Goal: Find specific page/section: Find specific page/section

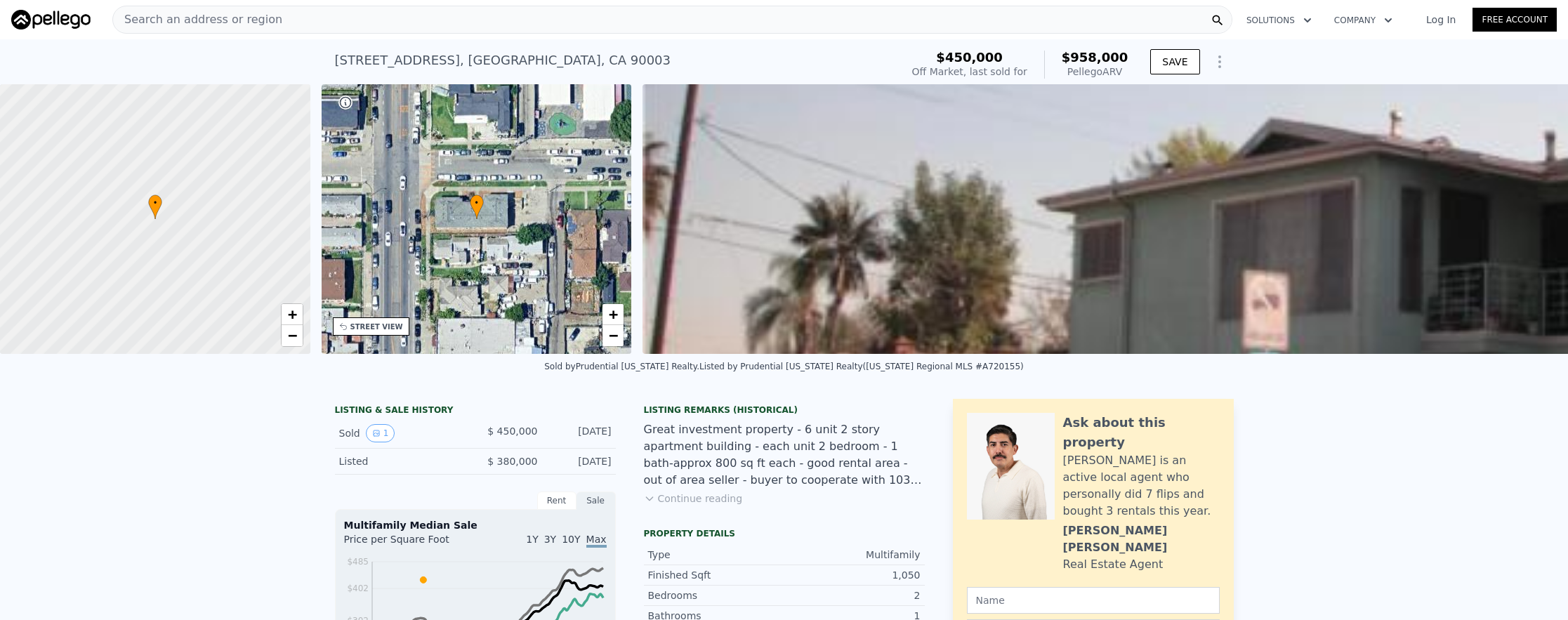
scroll to position [0, 6]
click at [472, 26] on div "Search an address or region" at bounding box center [672, 20] width 1120 height 28
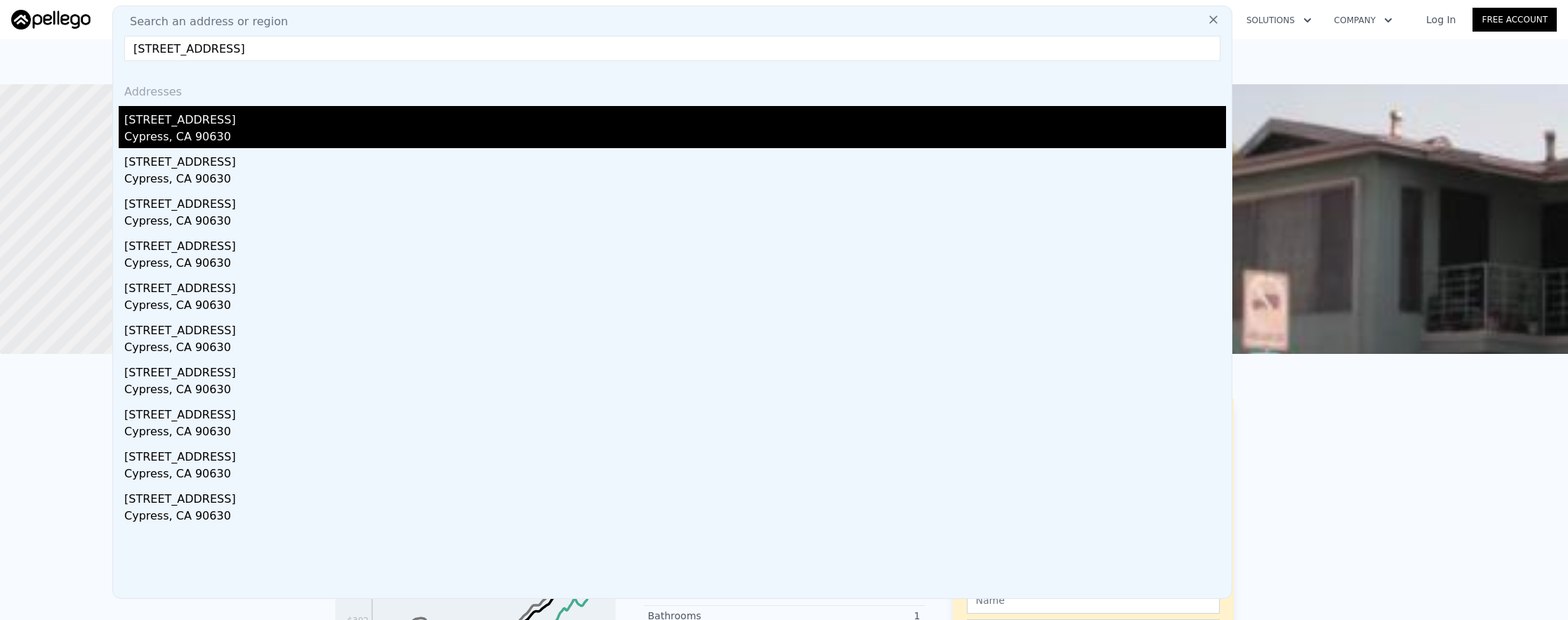
type input "[STREET_ADDRESS]"
click at [462, 138] on div "Cypress, CA 90630" at bounding box center [674, 138] width 1101 height 20
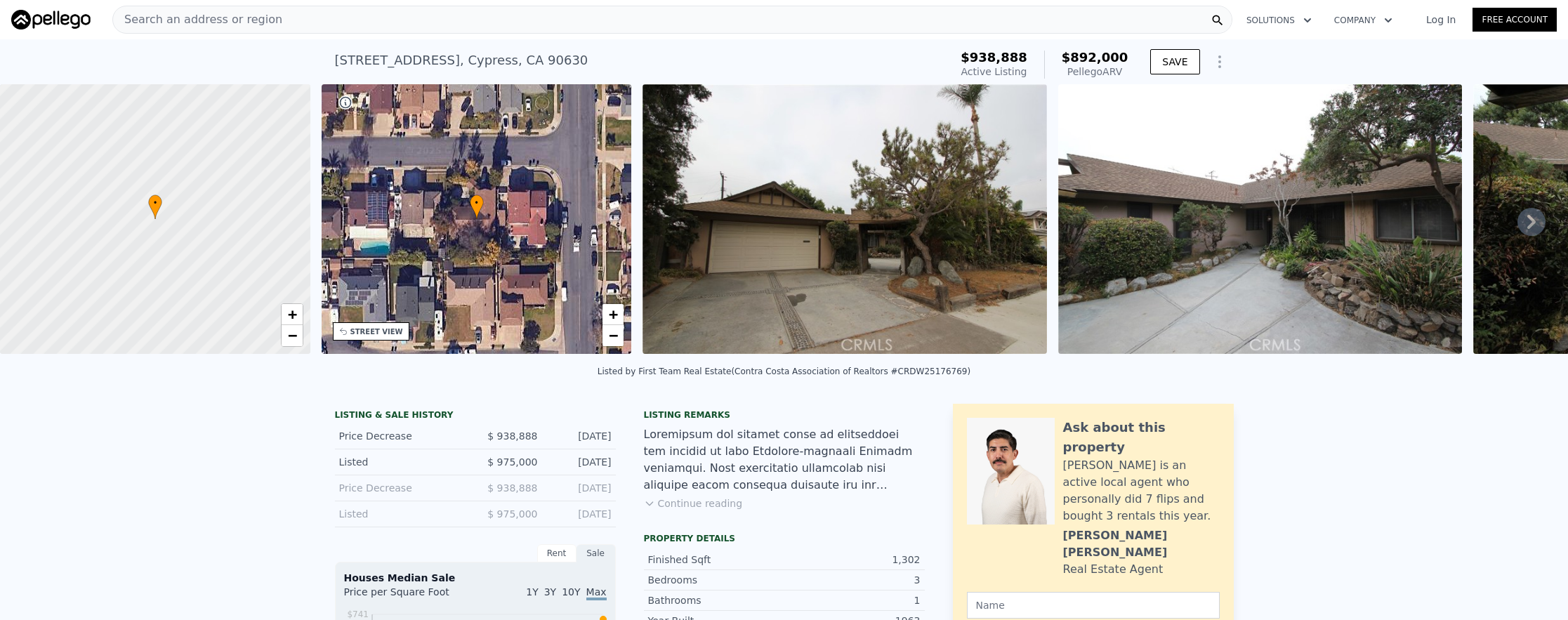
click at [466, 23] on div "Search an address or region" at bounding box center [672, 20] width 1120 height 28
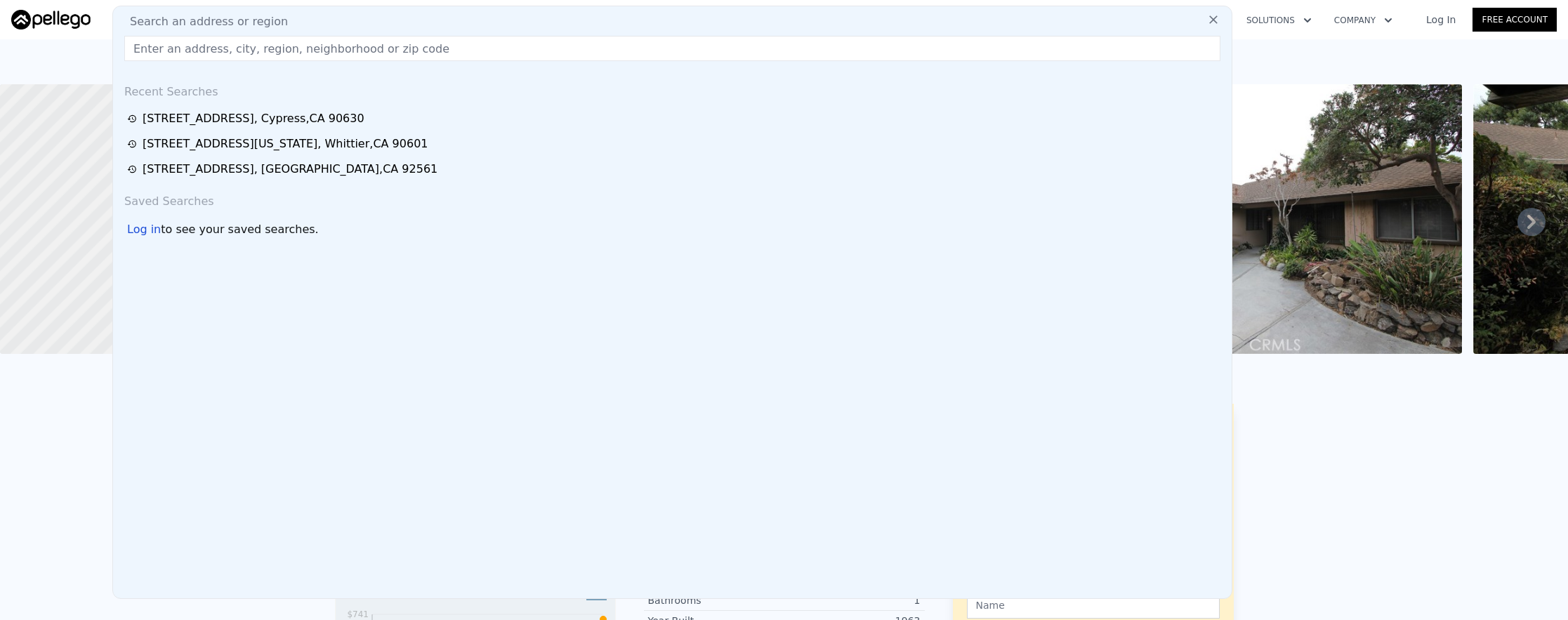
paste input "[STREET_ADDRESS]"
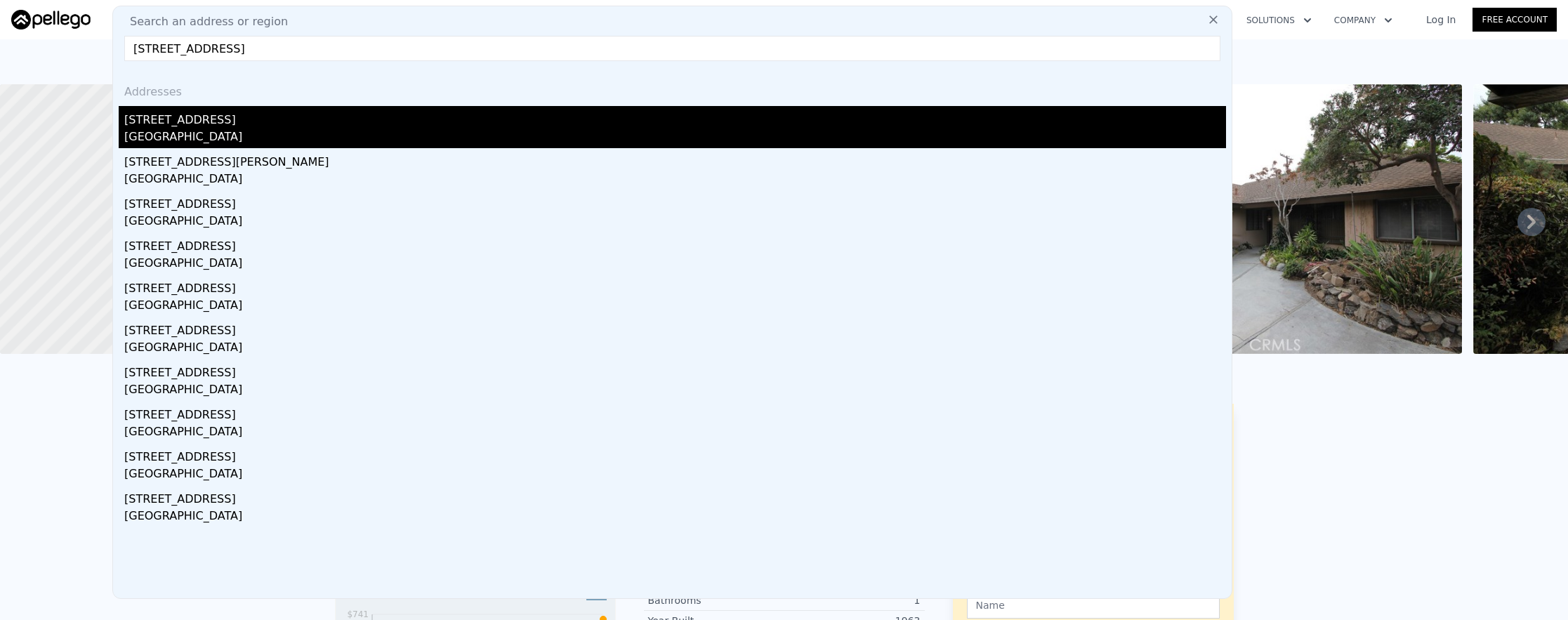
type input "[STREET_ADDRESS]"
click at [371, 134] on div "[GEOGRAPHIC_DATA]" at bounding box center [674, 138] width 1101 height 20
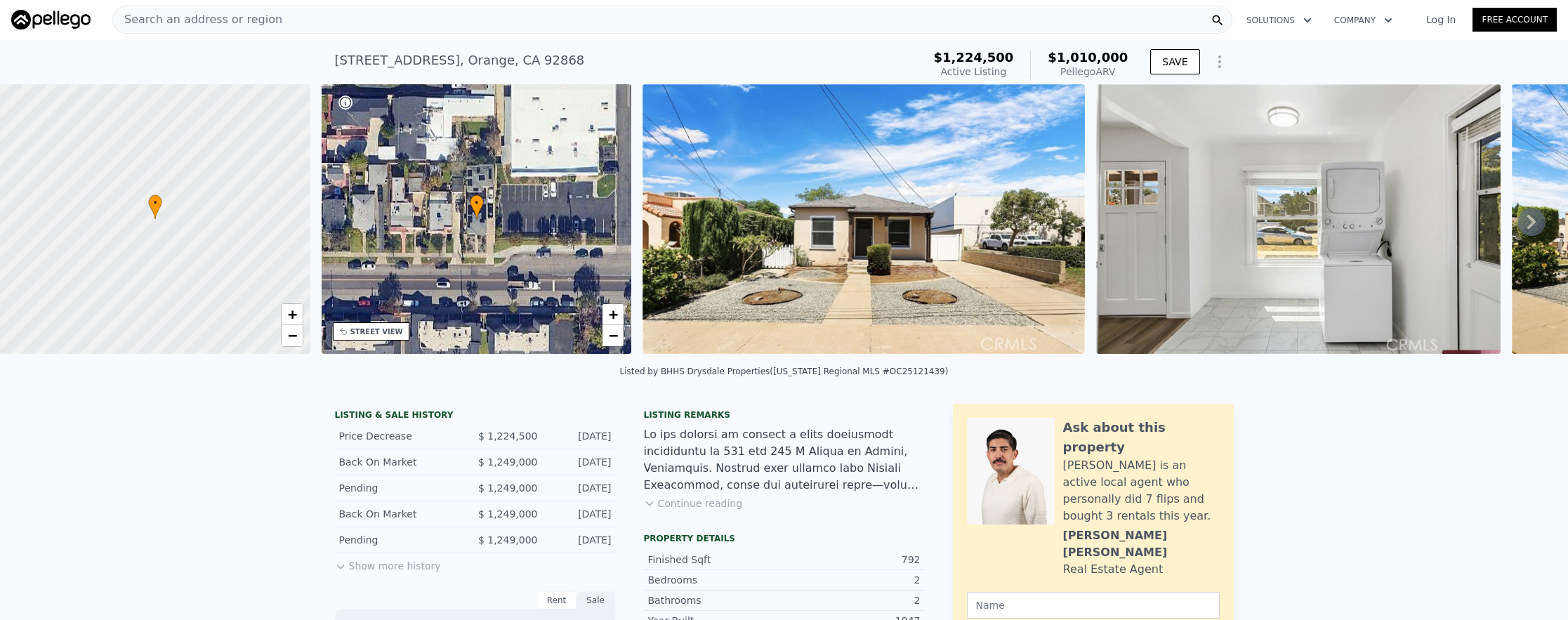
click at [291, 25] on div "Search an address or region" at bounding box center [672, 20] width 1120 height 28
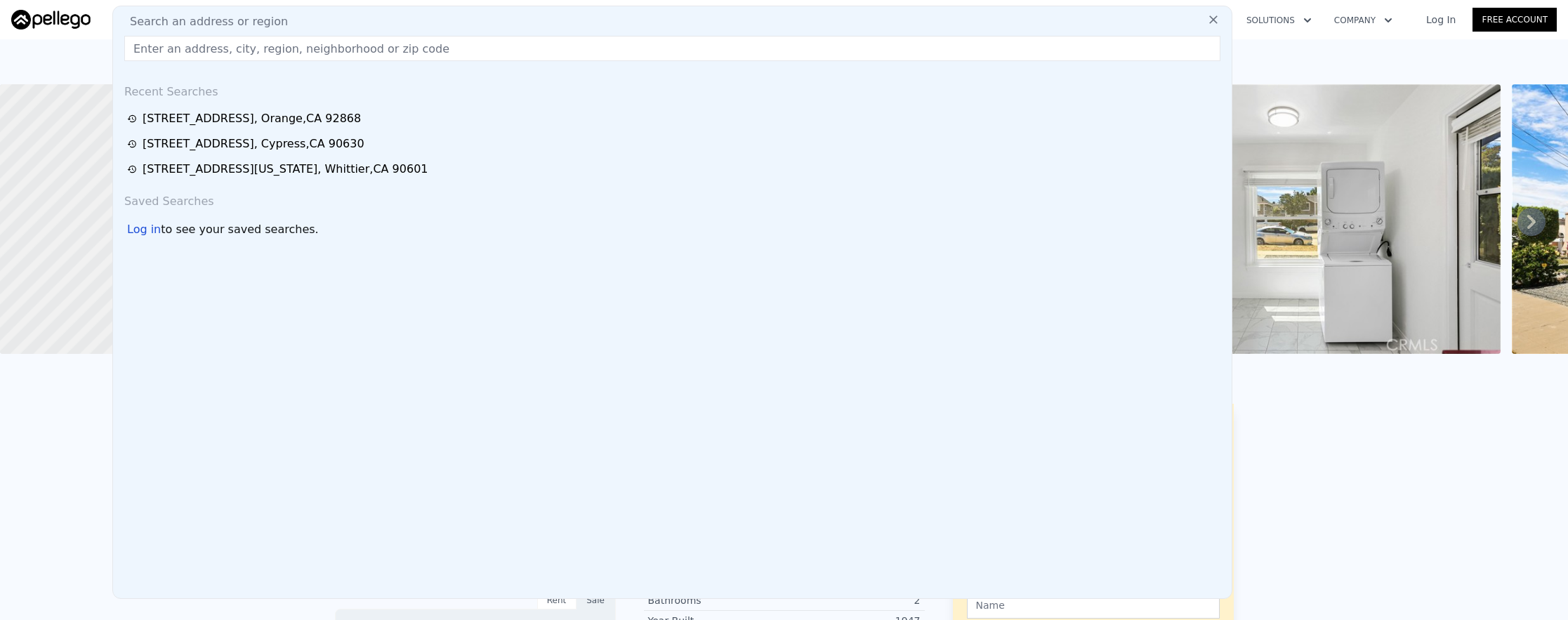
click at [294, 45] on input "text" at bounding box center [672, 48] width 1096 height 25
paste input "[STREET_ADDRESS]"
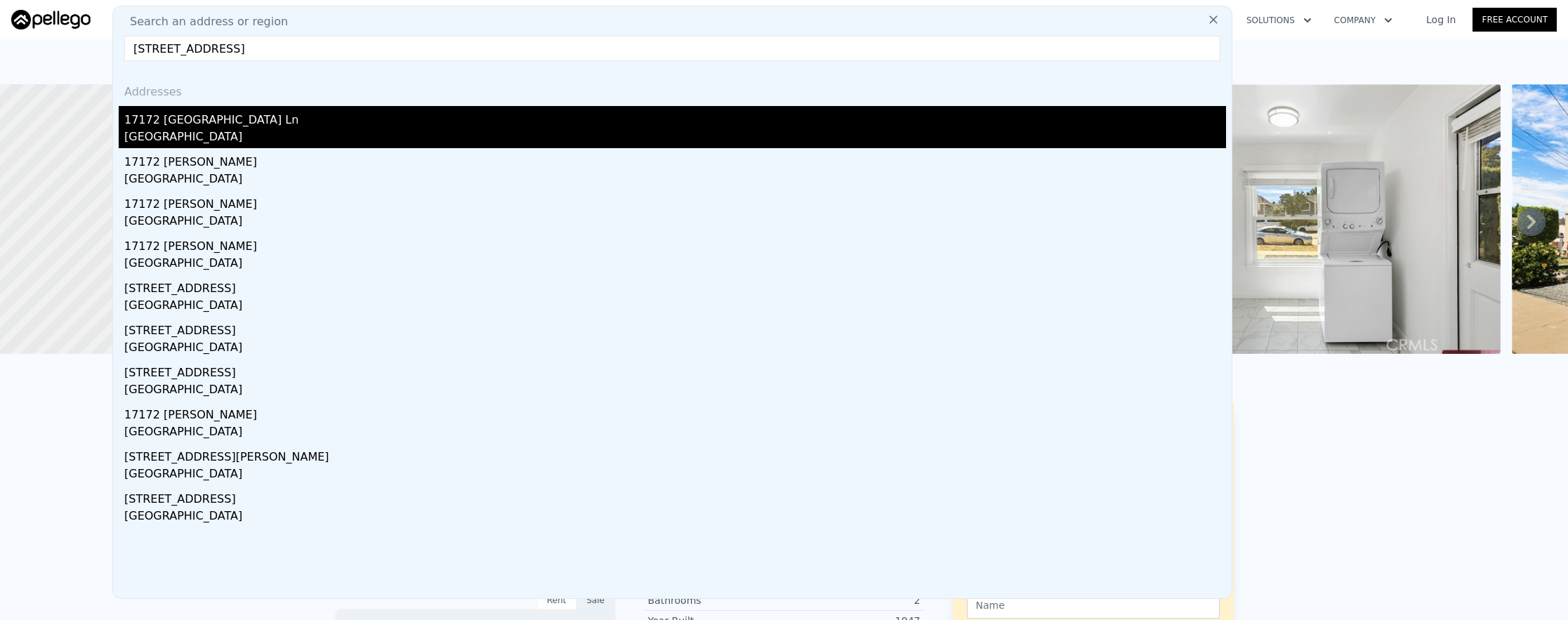
type input "[STREET_ADDRESS]"
click at [280, 122] on div "17172 [GEOGRAPHIC_DATA] Ln" at bounding box center [674, 117] width 1101 height 22
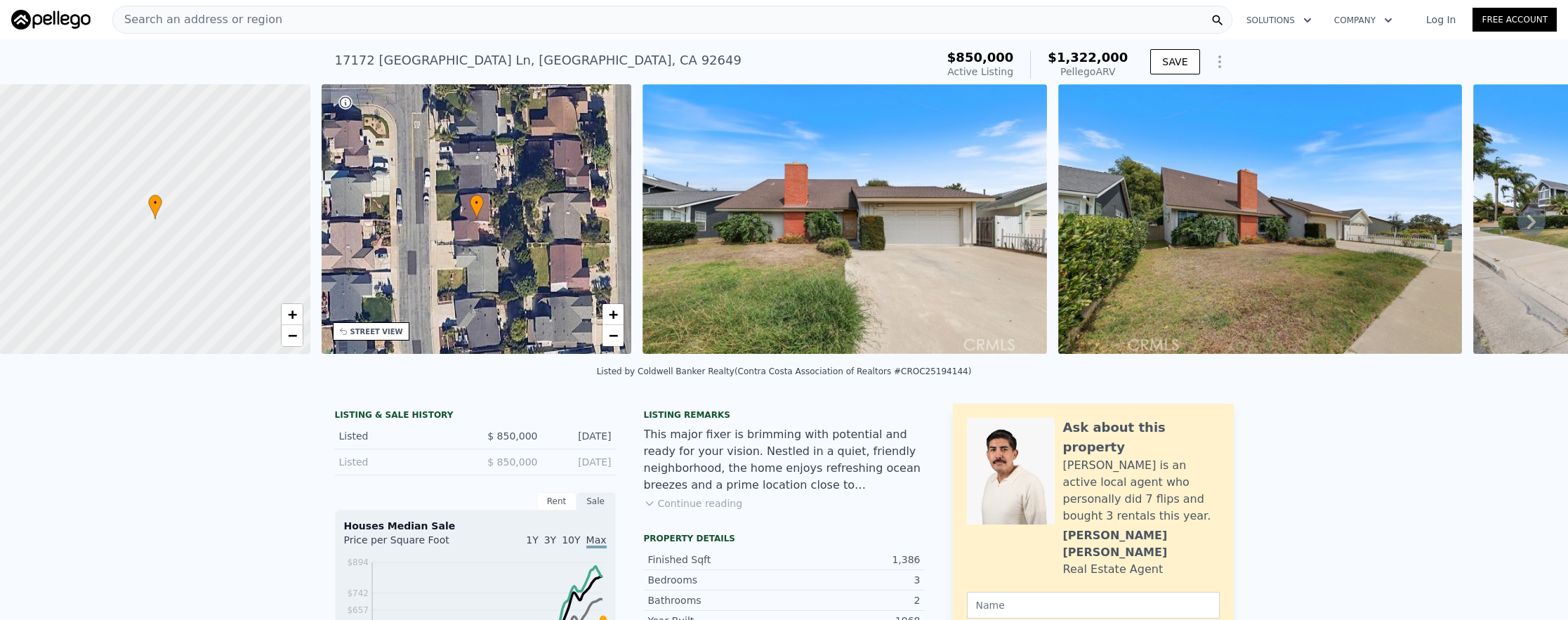
click at [183, 30] on div "Search an address or region" at bounding box center [197, 19] width 170 height 27
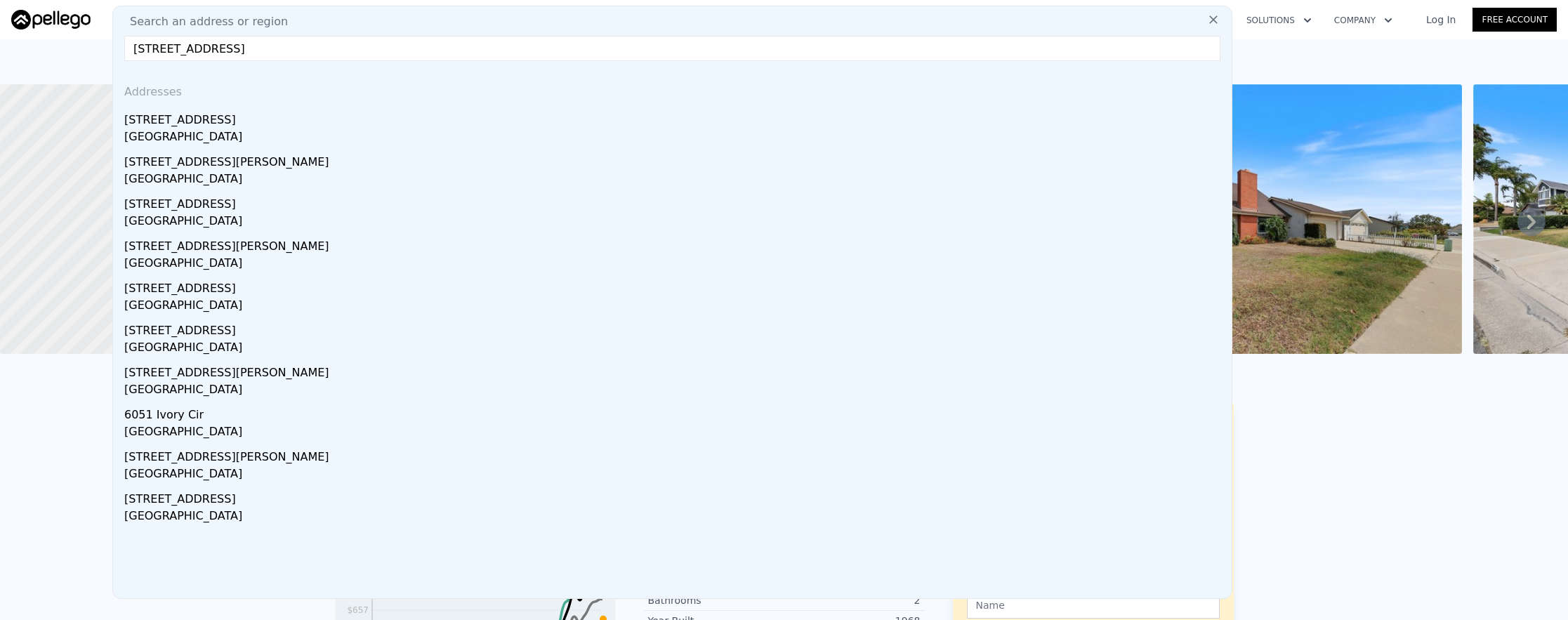
type input "[STREET_ADDRESS]"
click at [307, 127] on div "[STREET_ADDRESS]" at bounding box center [674, 117] width 1101 height 22
